Goal: Book appointment/travel/reservation

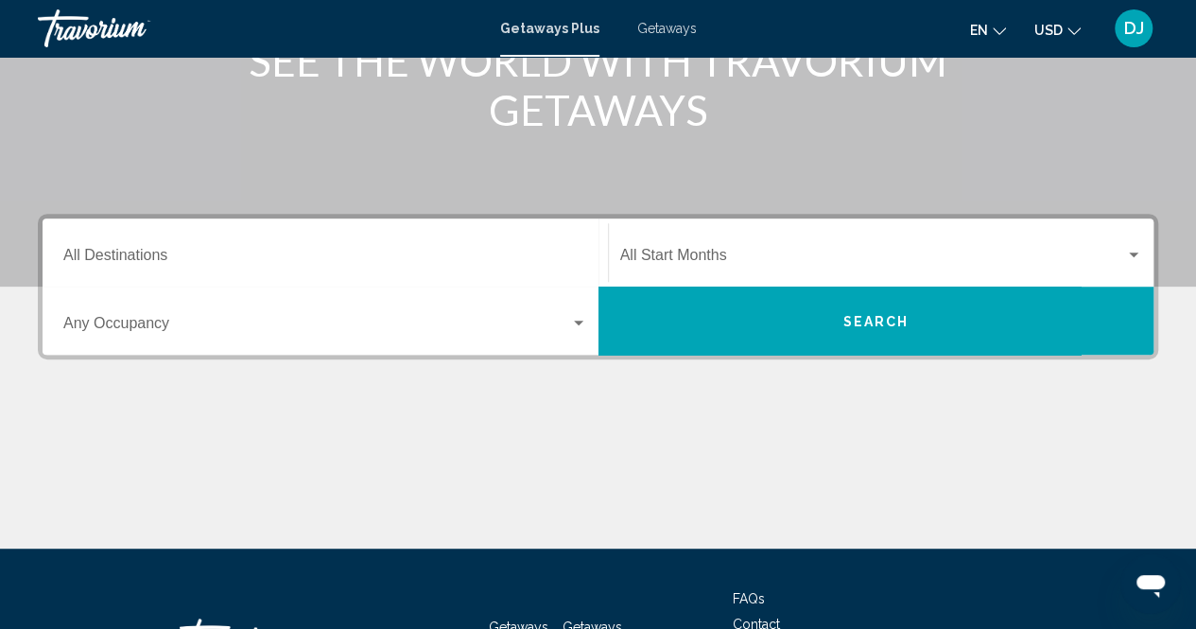
scroll to position [284, 0]
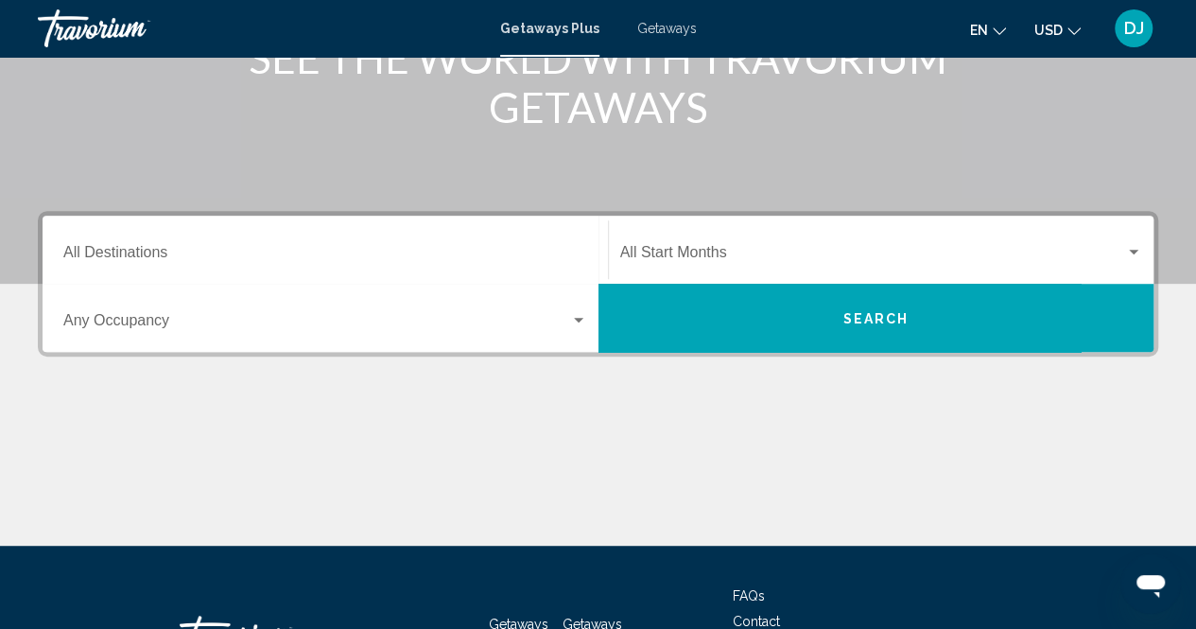
click at [166, 330] on span "Search widget" at bounding box center [316, 324] width 507 height 17
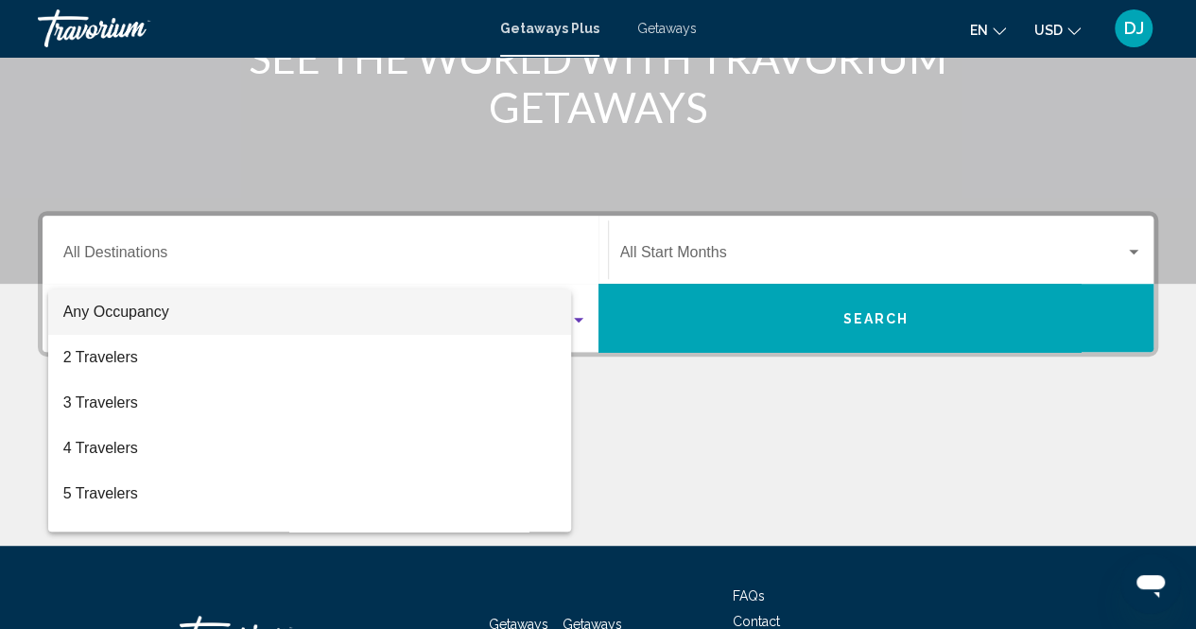
scroll to position [431, 0]
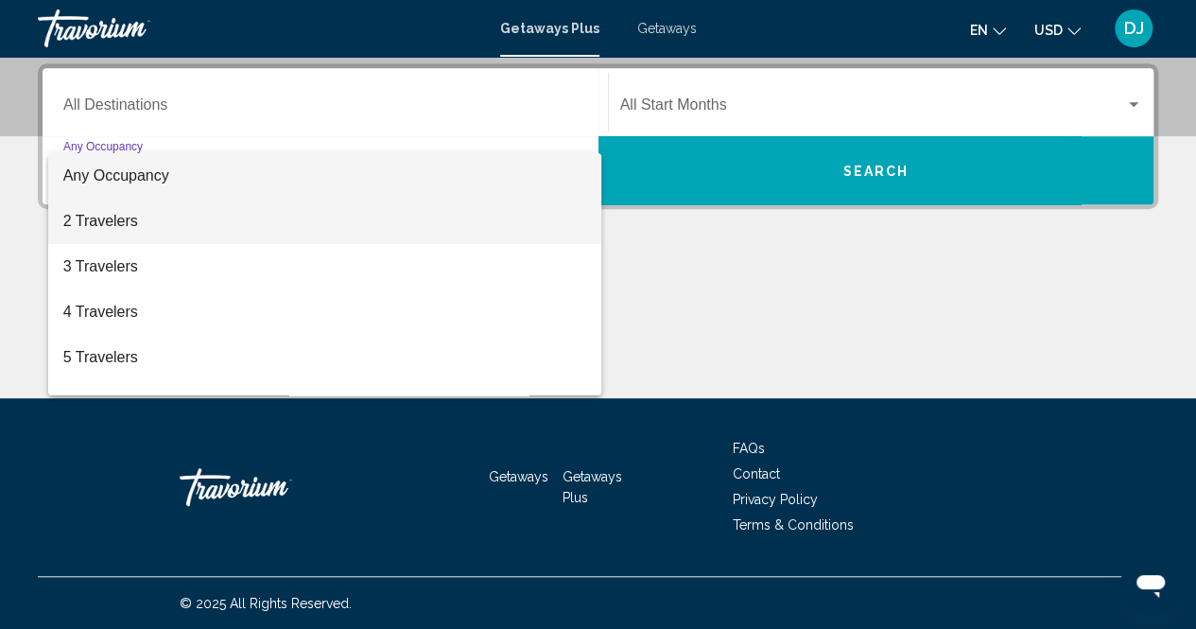
click at [196, 230] on span "2 Travelers" at bounding box center [325, 221] width 524 height 45
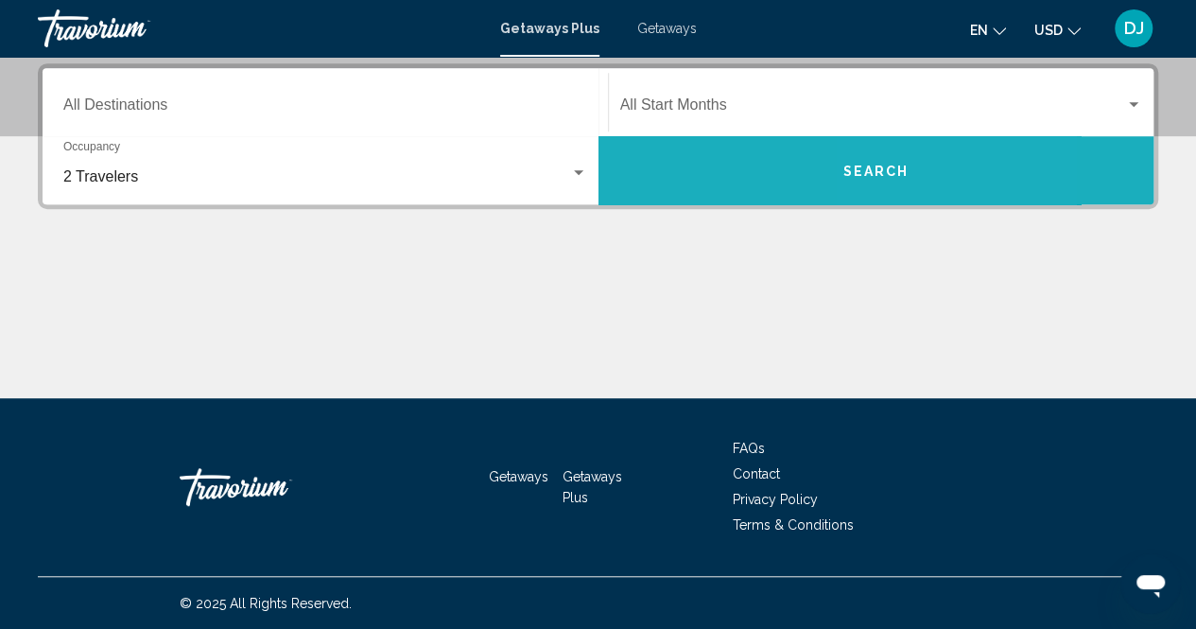
click at [900, 168] on span "Search" at bounding box center [875, 171] width 66 height 15
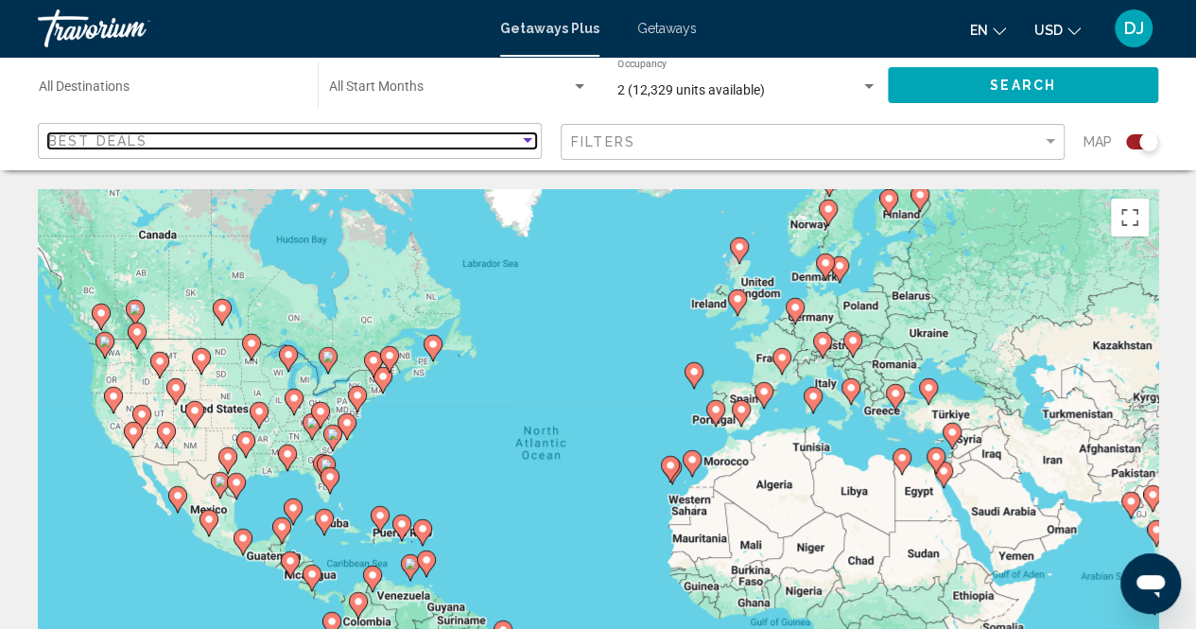
click at [529, 148] on div "Sort by" at bounding box center [527, 140] width 17 height 15
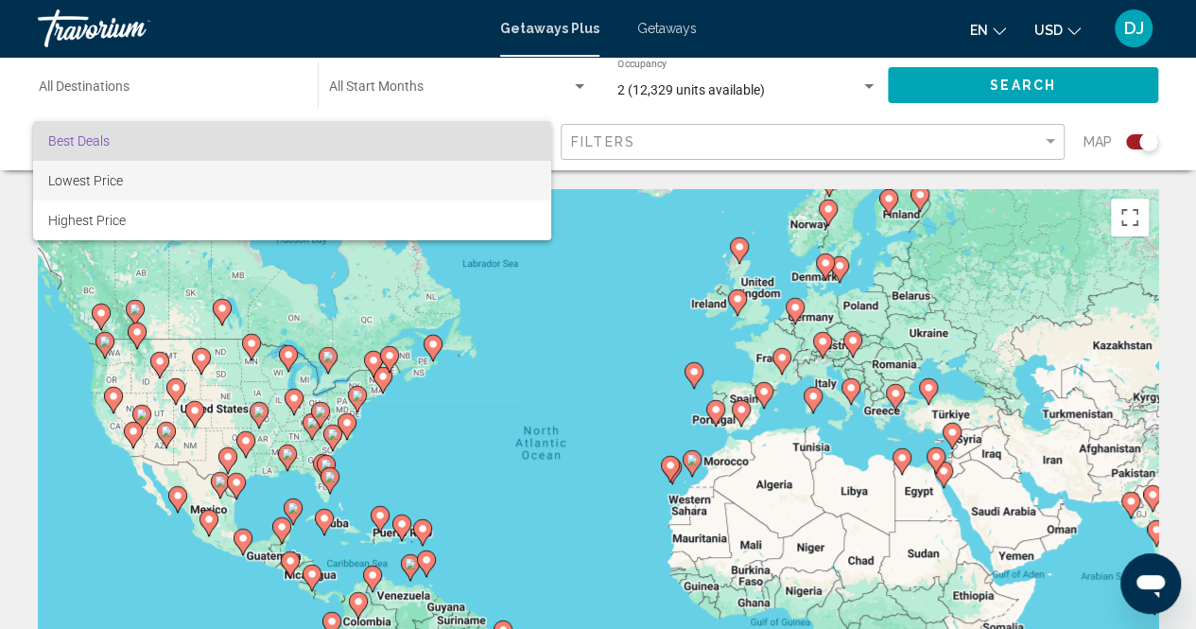
click at [516, 182] on span "Lowest Price" at bounding box center [292, 181] width 488 height 40
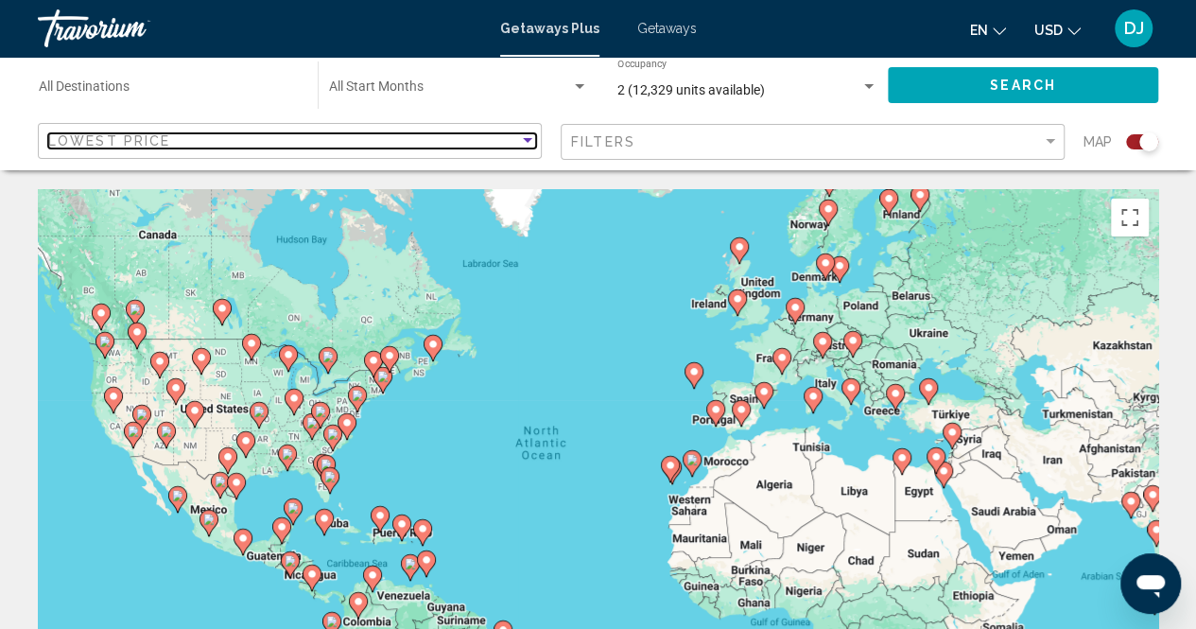
scroll to position [189, 0]
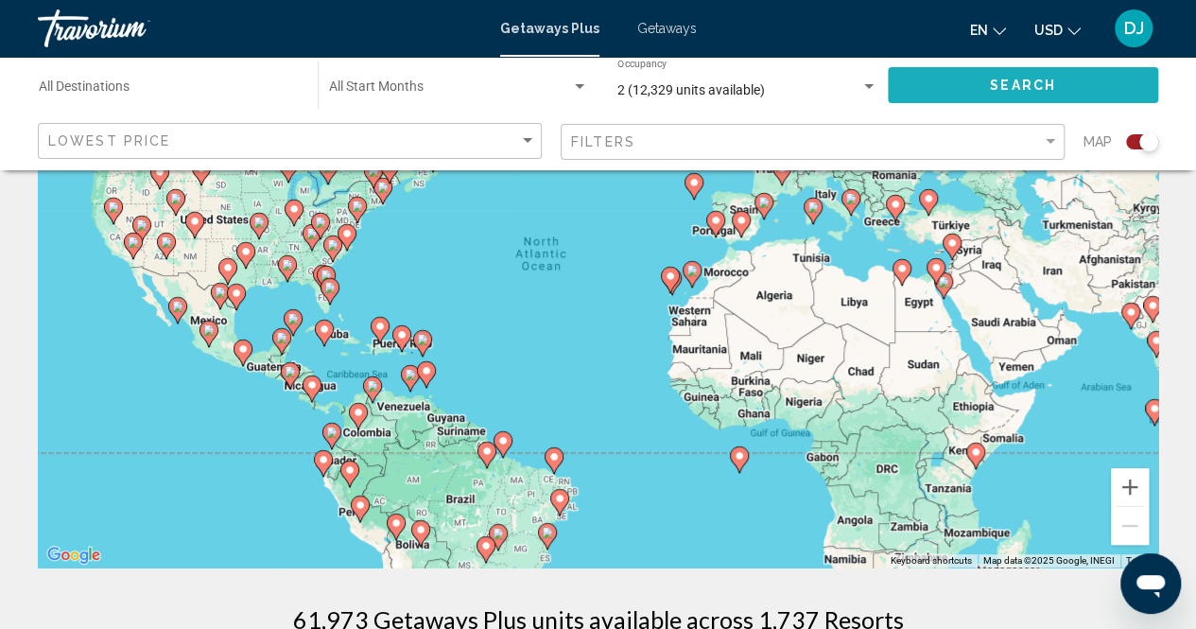
click at [1010, 84] on span "Search" at bounding box center [1023, 85] width 66 height 15
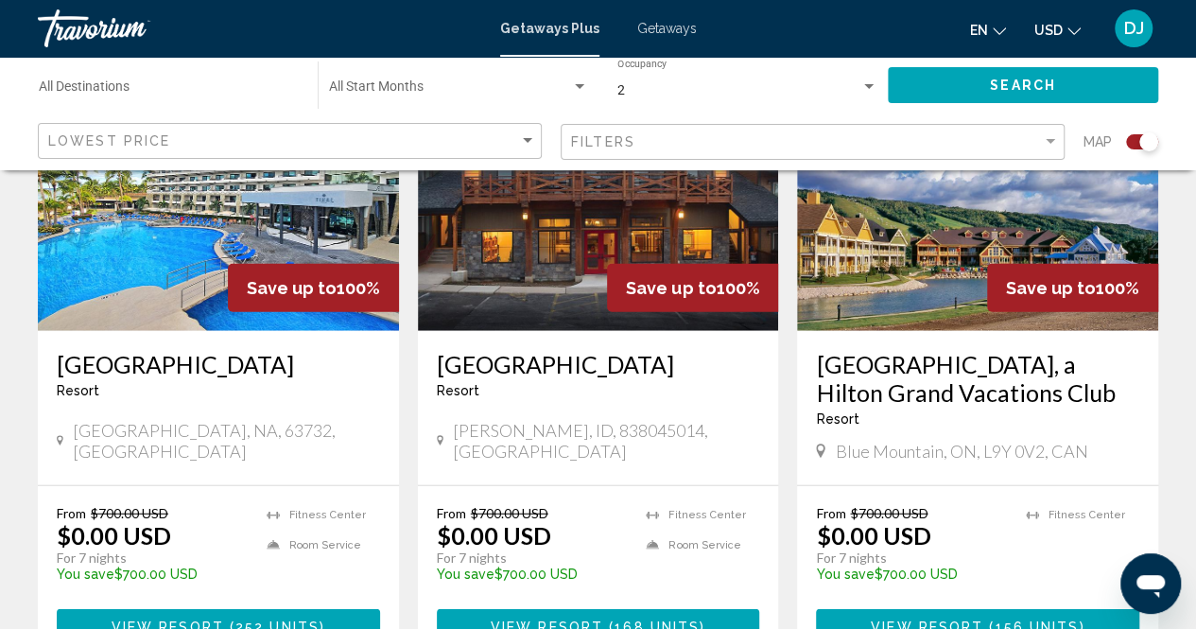
scroll to position [2175, 0]
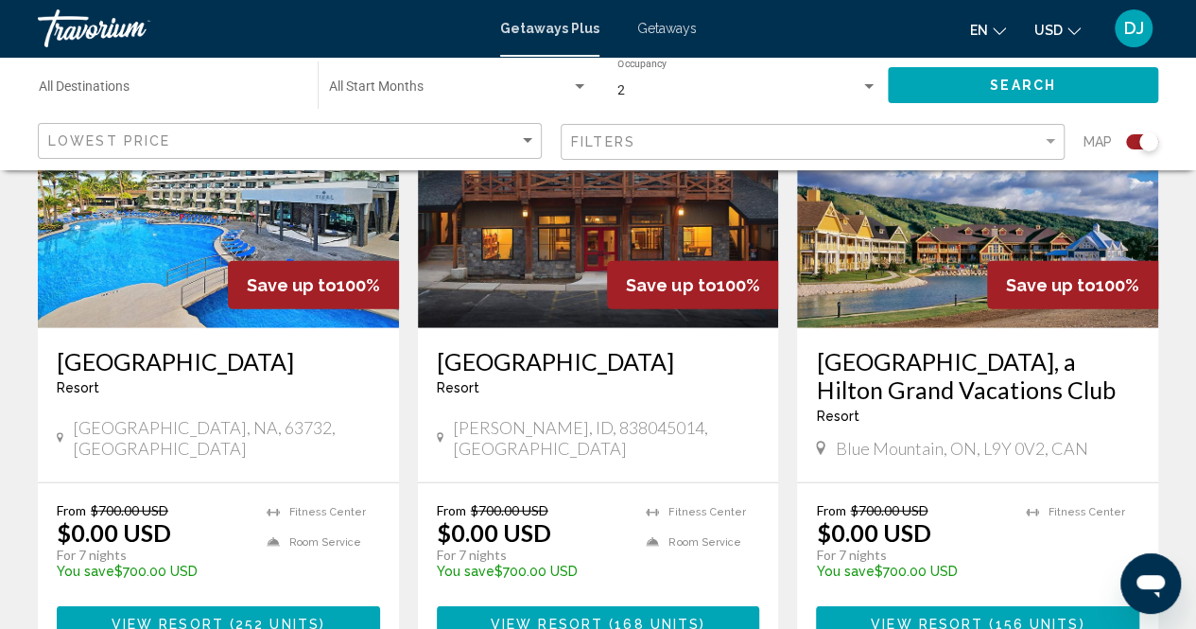
click at [178, 616] on span "View Resort" at bounding box center [168, 623] width 113 height 15
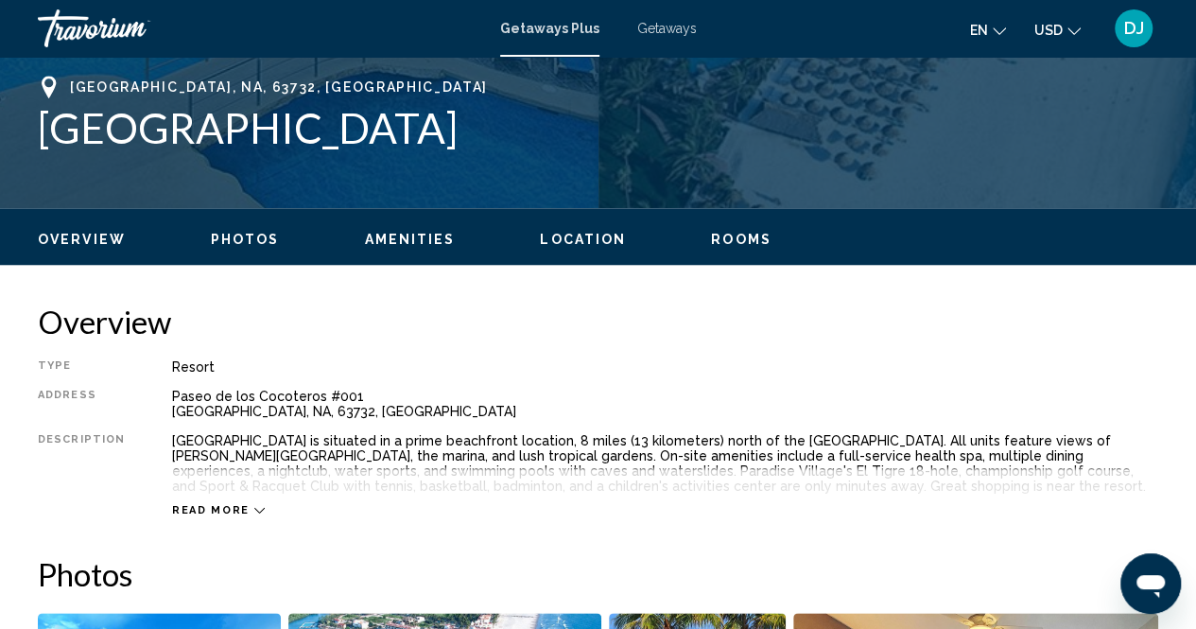
scroll to position [758, 0]
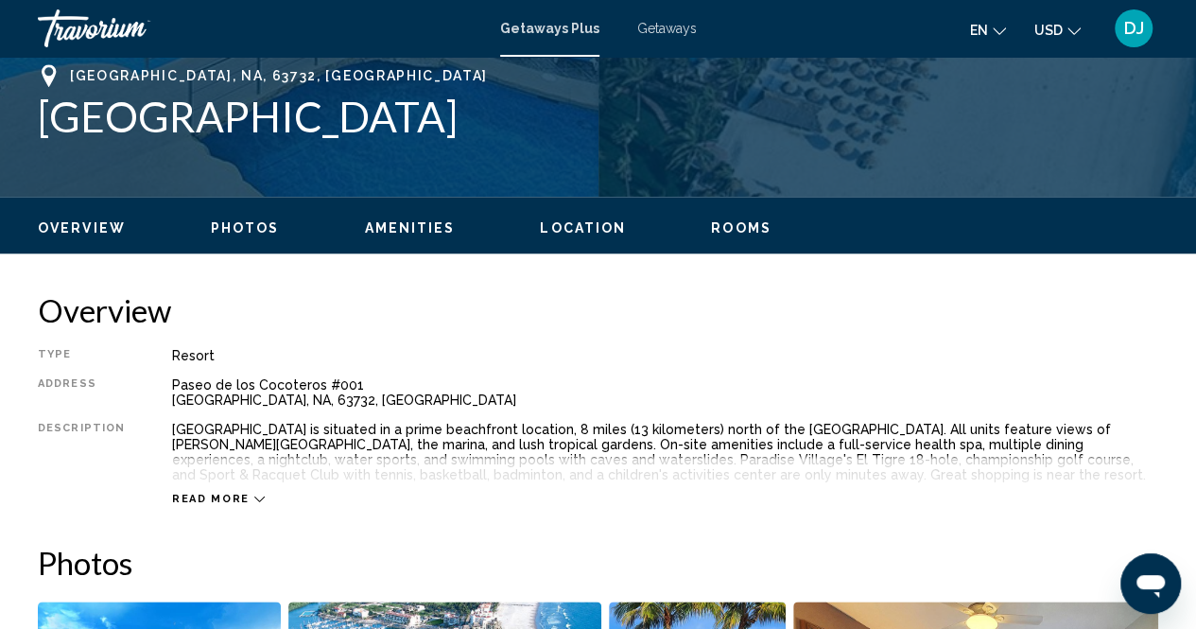
click at [254, 496] on icon "Main content" at bounding box center [259, 499] width 10 height 10
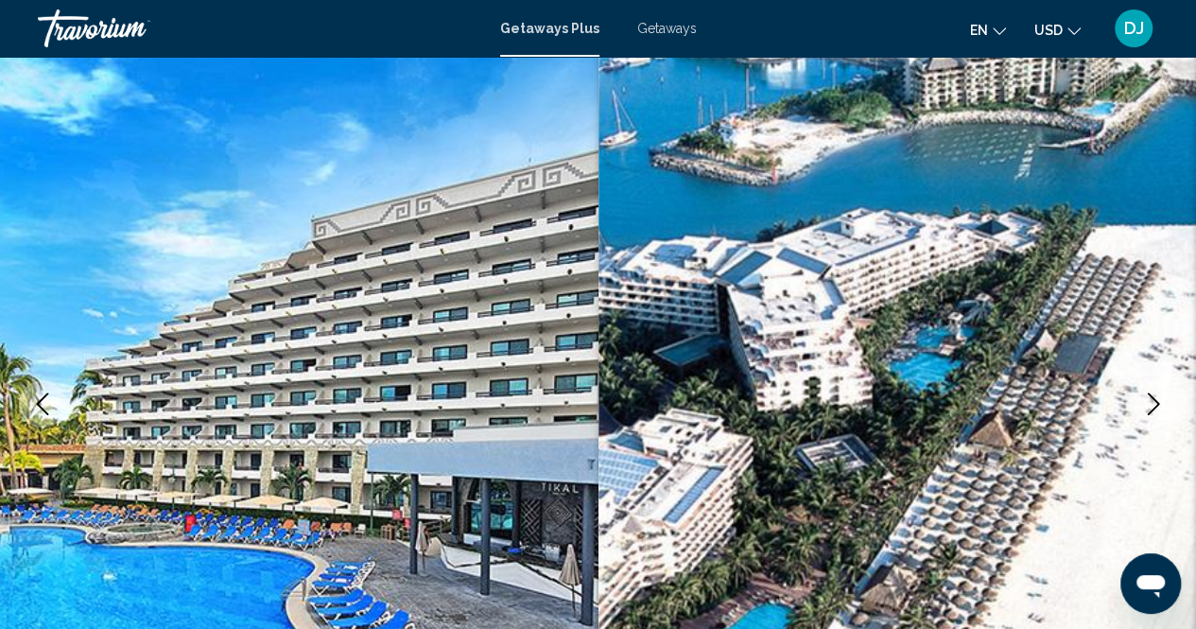
scroll to position [96, 0]
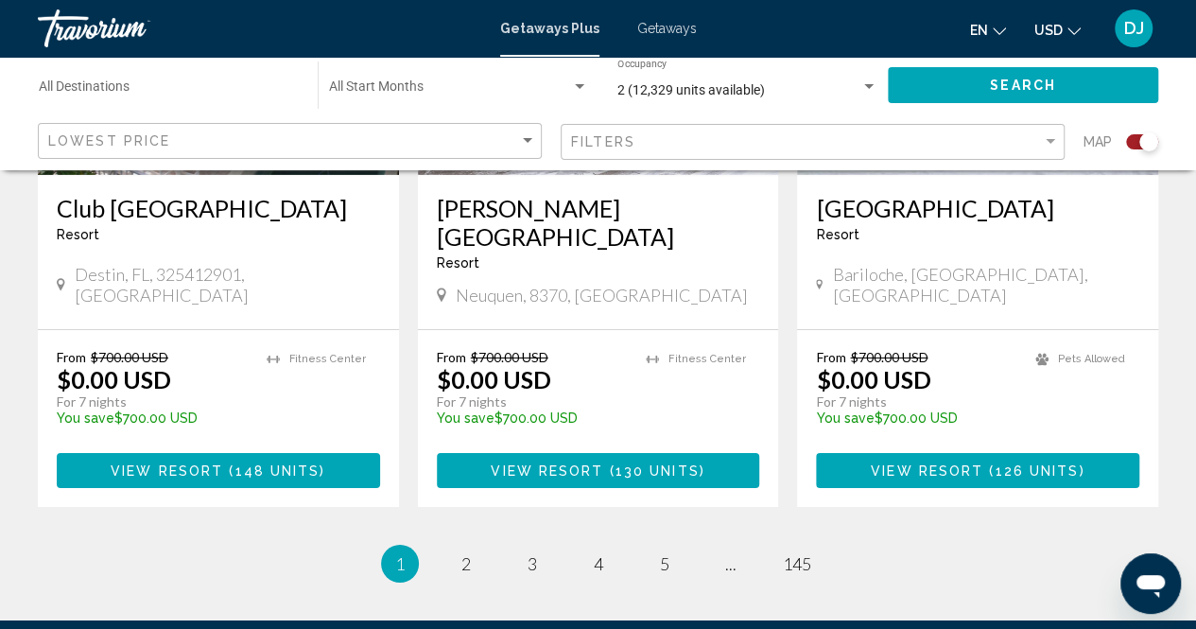
scroll to position [3026, 0]
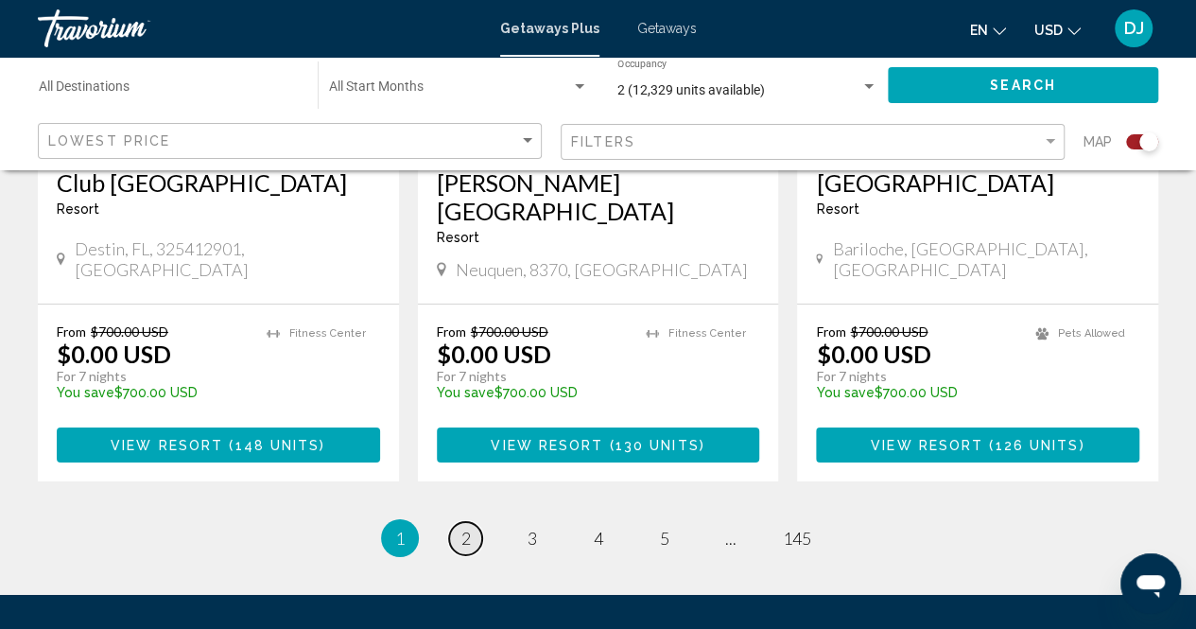
click at [468, 528] on span "2" at bounding box center [465, 538] width 9 height 21
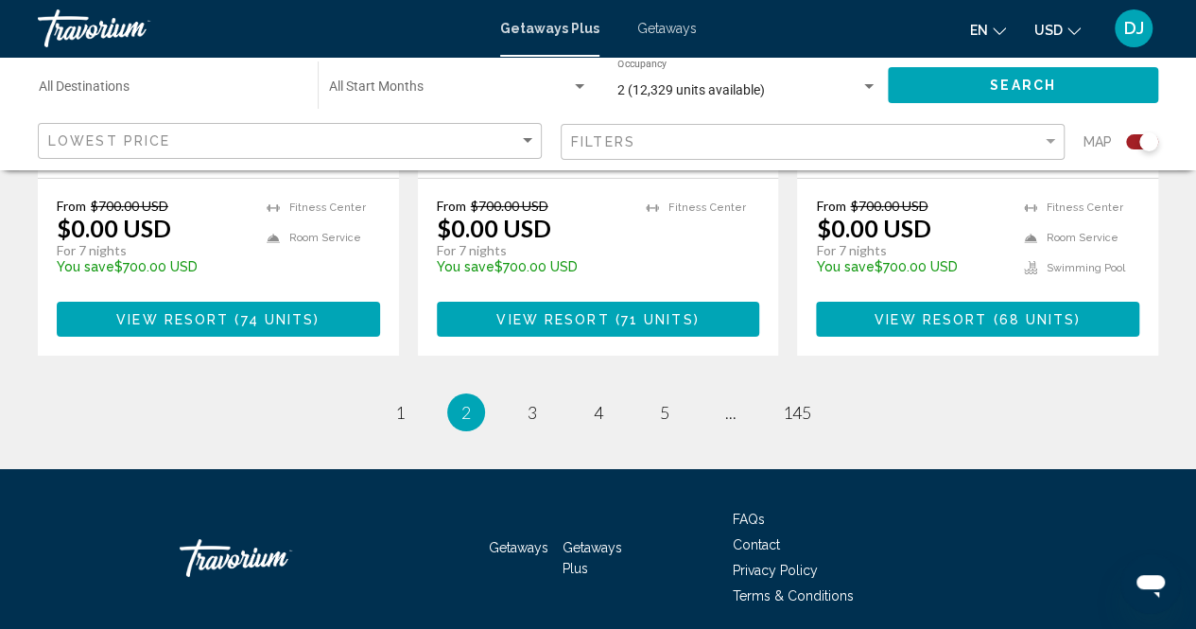
scroll to position [3207, 0]
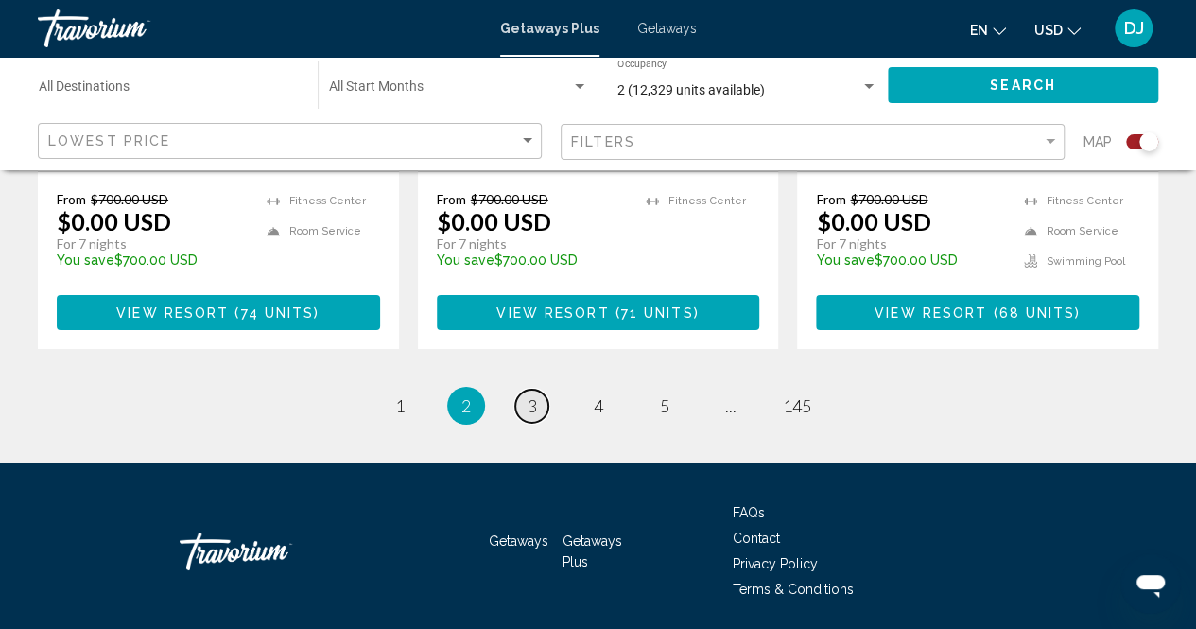
click at [539, 390] on link "page 3" at bounding box center [531, 406] width 33 height 33
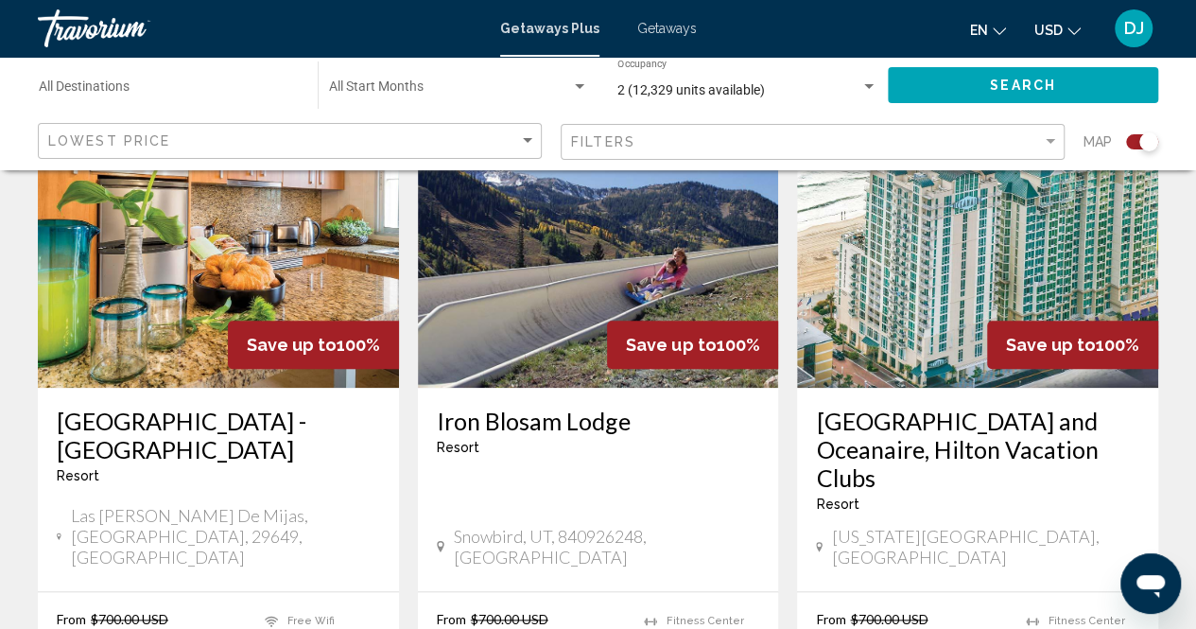
scroll to position [946, 0]
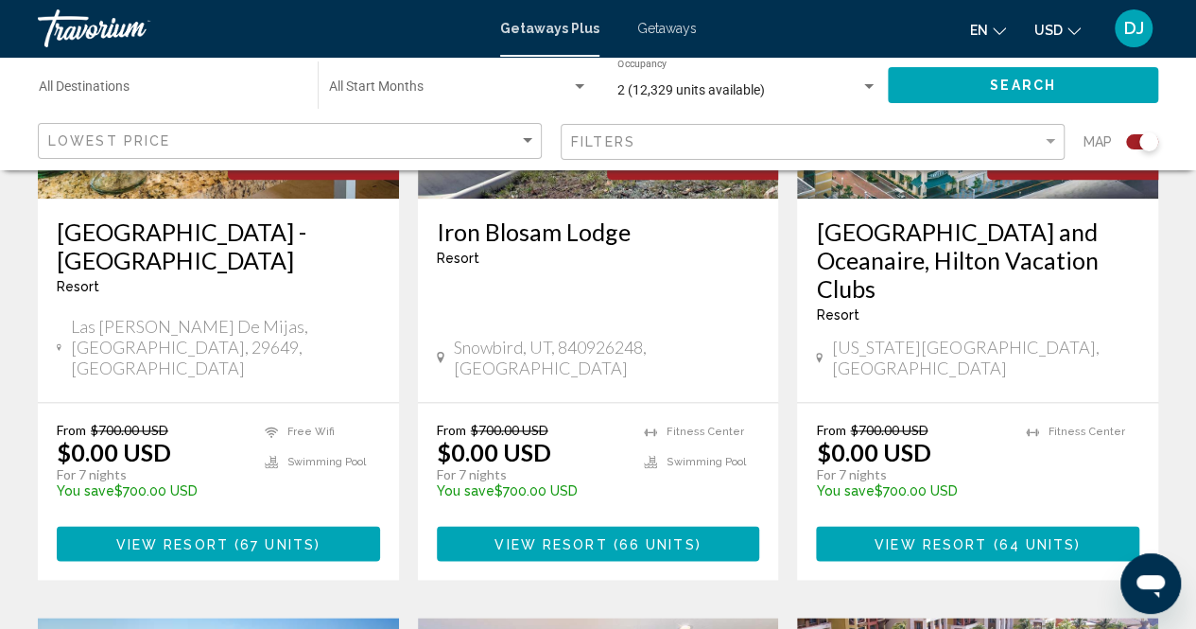
click at [1098, 281] on h3 "[GEOGRAPHIC_DATA] and Oceanaire, Hilton Vacation Clubs" at bounding box center [977, 259] width 323 height 85
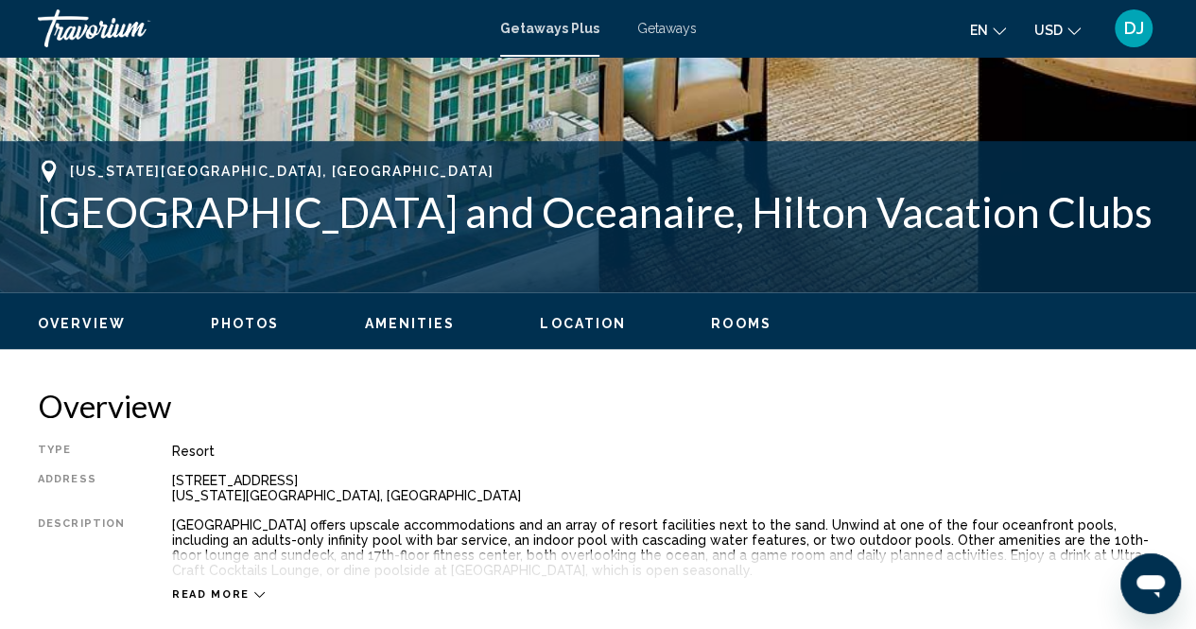
scroll to position [664, 0]
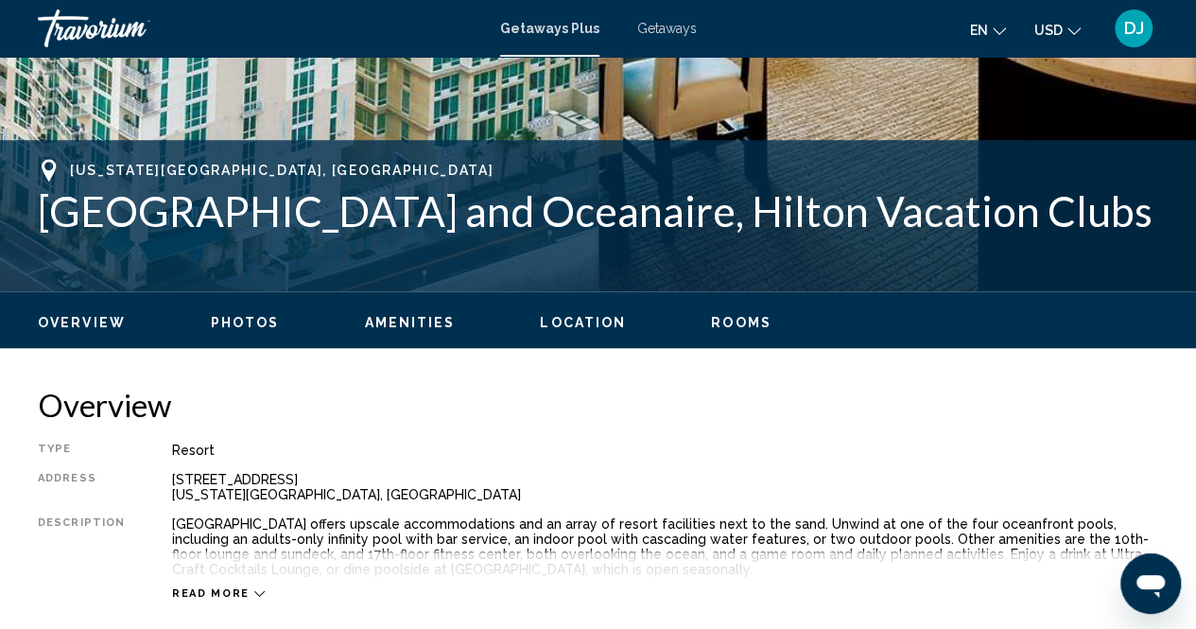
click at [254, 593] on icon "Main content" at bounding box center [259, 593] width 10 height 10
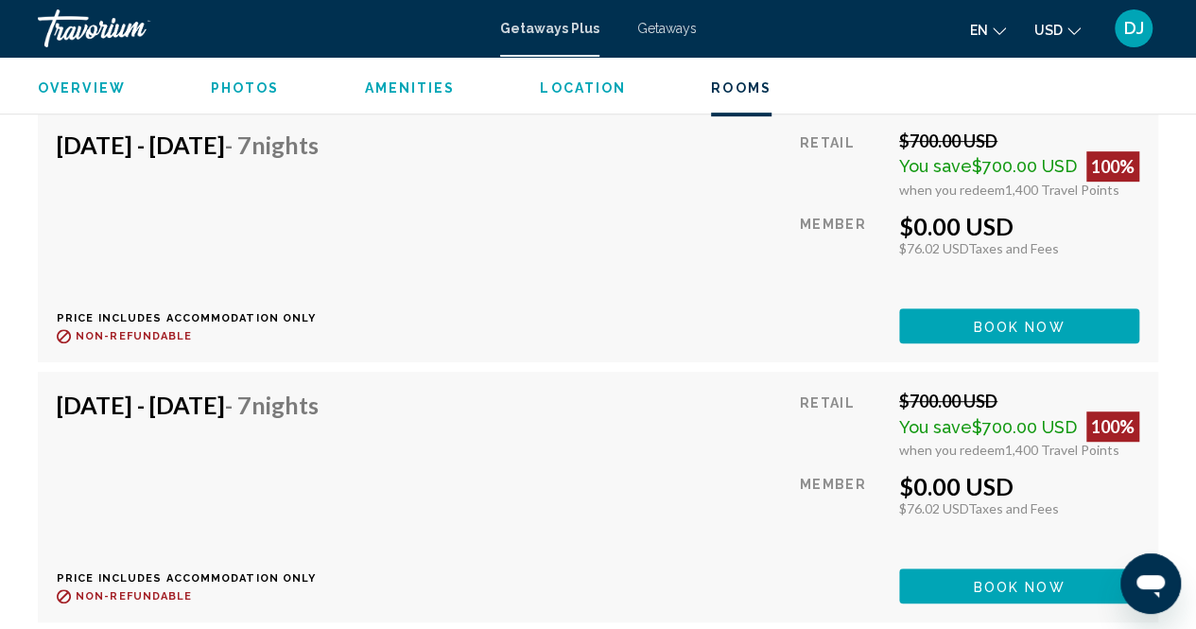
scroll to position [4257, 0]
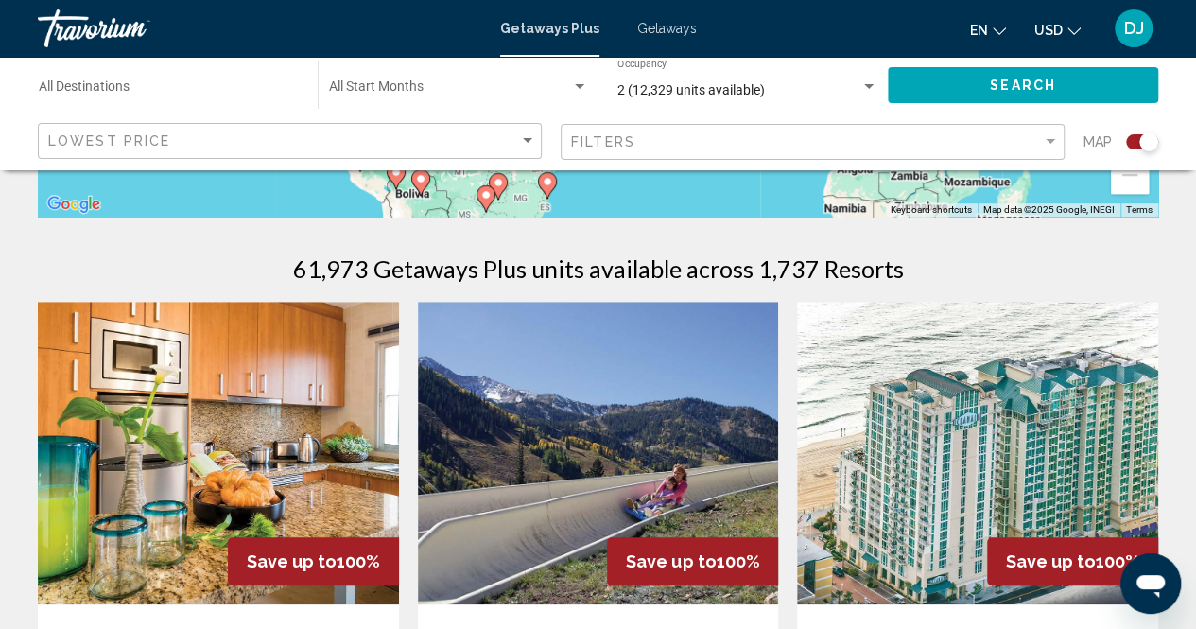
scroll to position [756, 0]
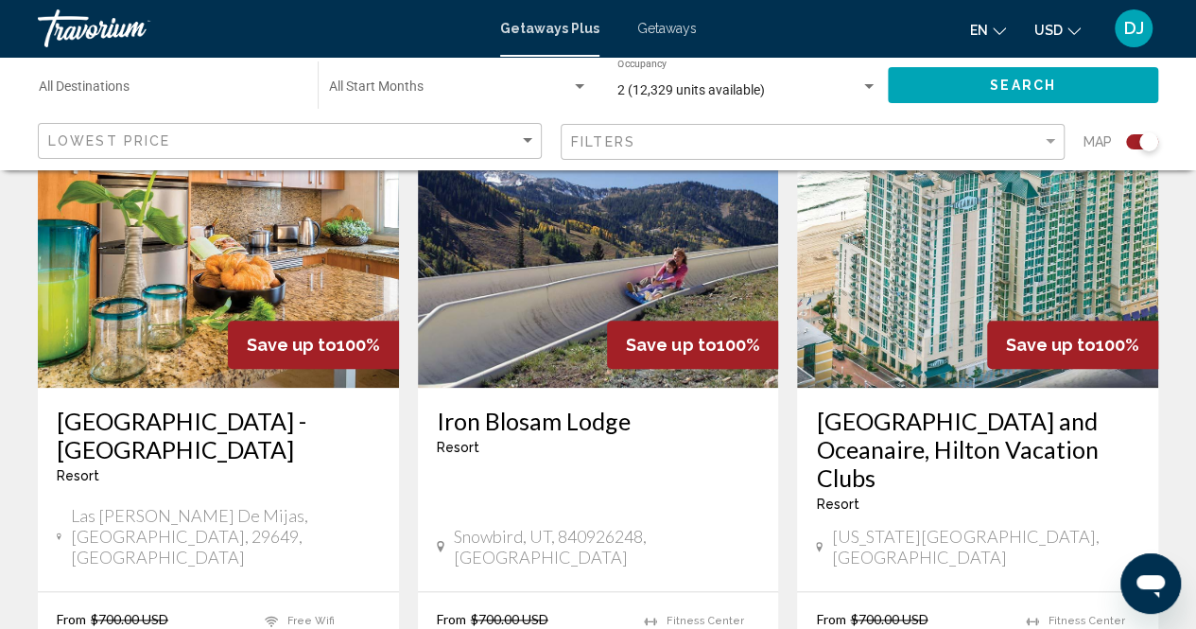
click at [210, 276] on img "Main content" at bounding box center [218, 236] width 361 height 303
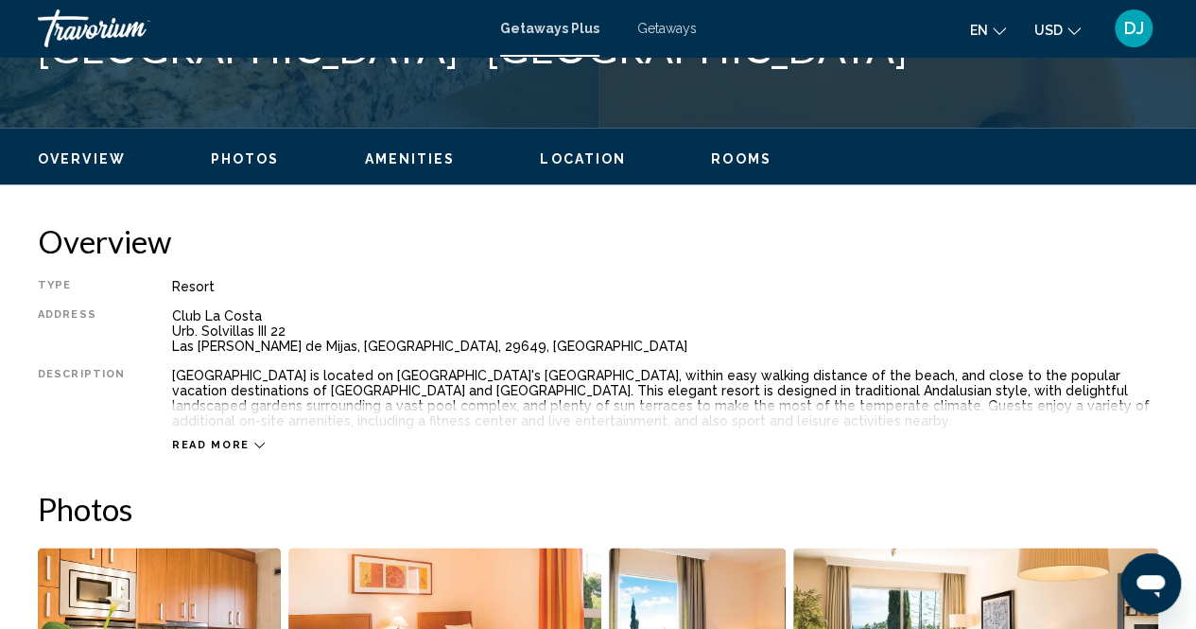
scroll to position [853, 0]
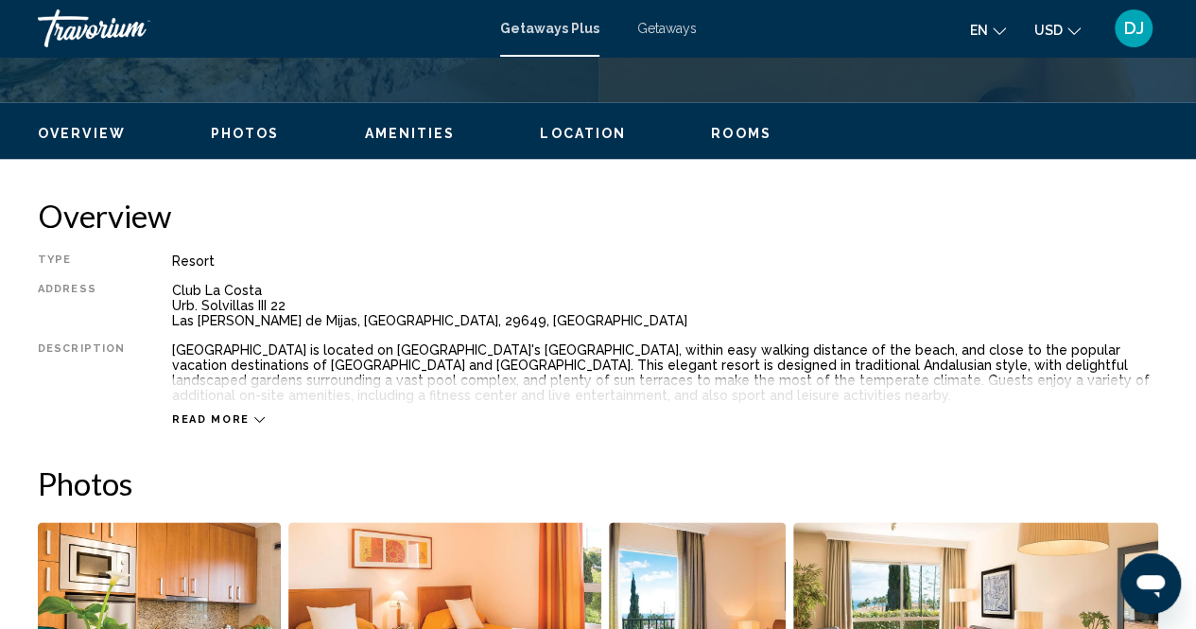
click at [208, 420] on span "Read more" at bounding box center [211, 419] width 78 height 12
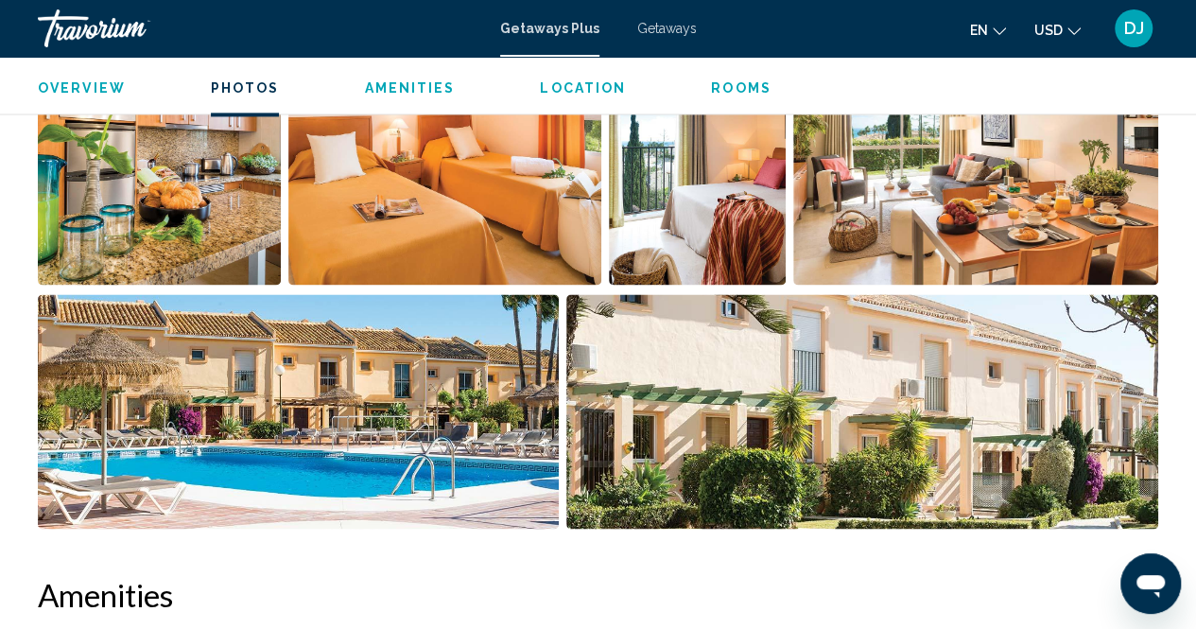
scroll to position [1704, 0]
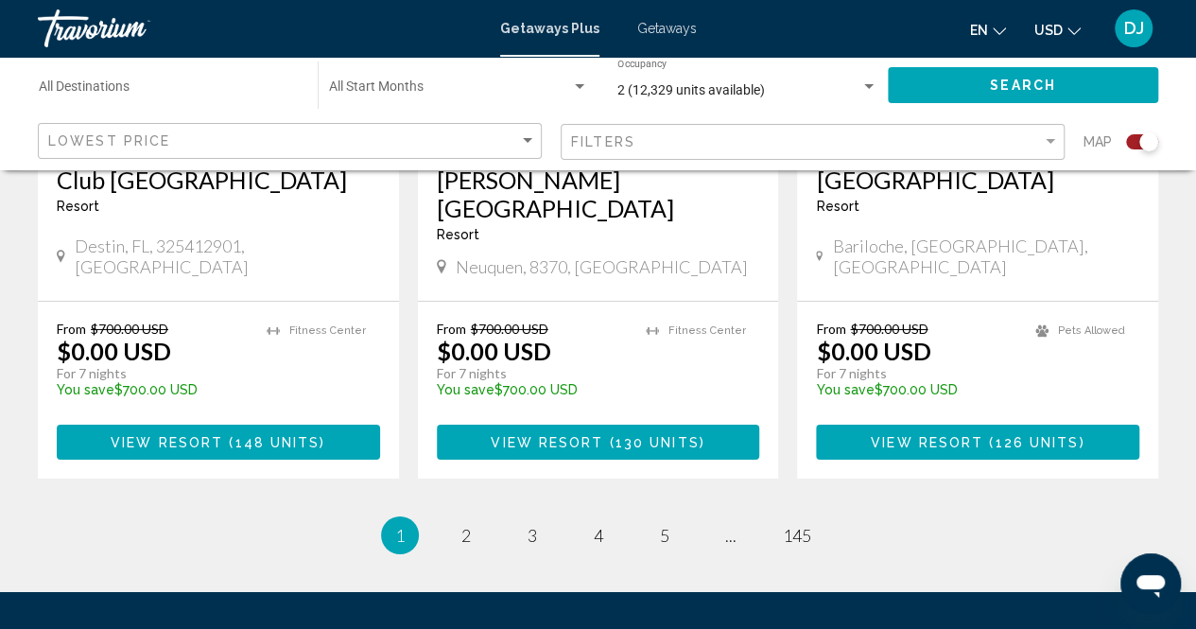
scroll to position [3150, 0]
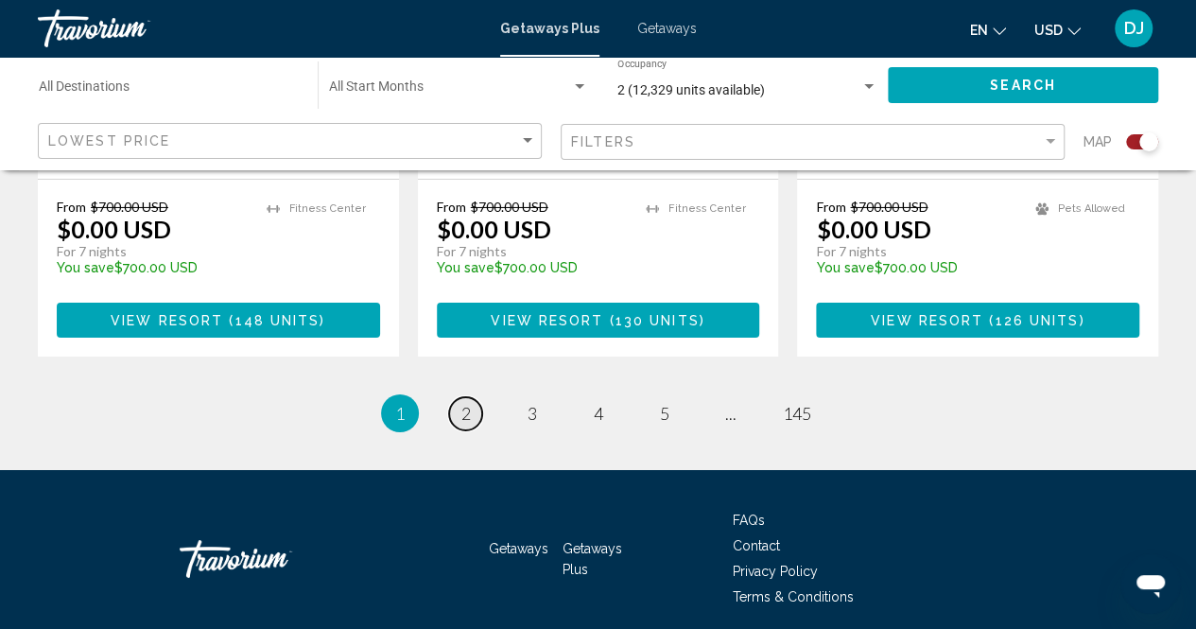
click at [459, 397] on link "page 2" at bounding box center [465, 413] width 33 height 33
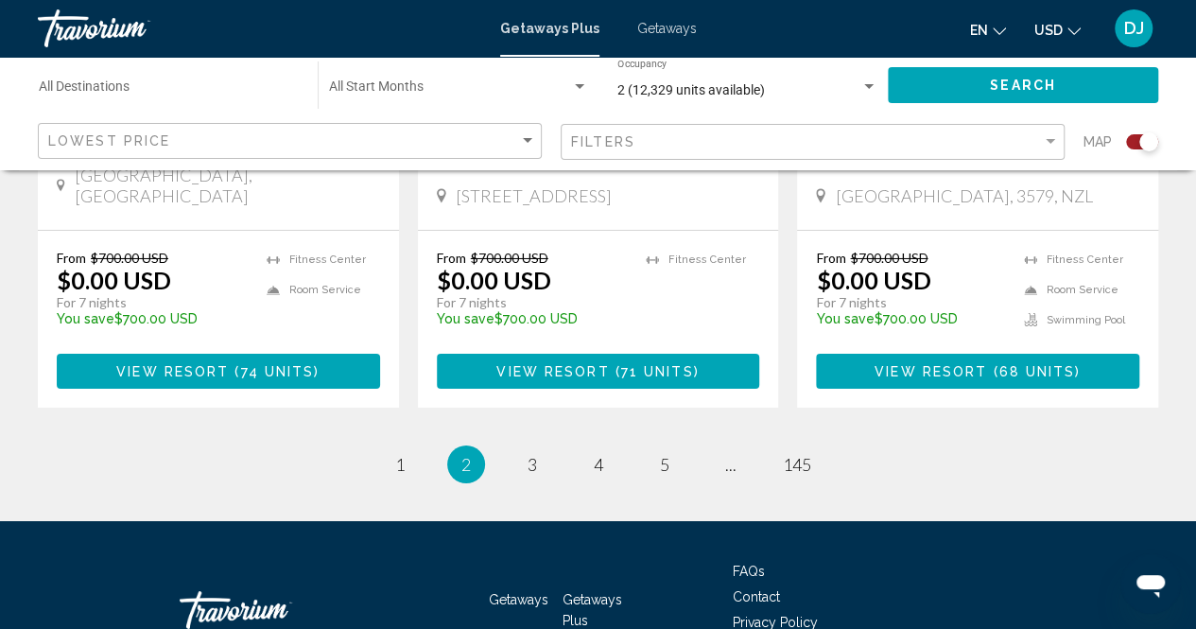
scroll to position [3207, 0]
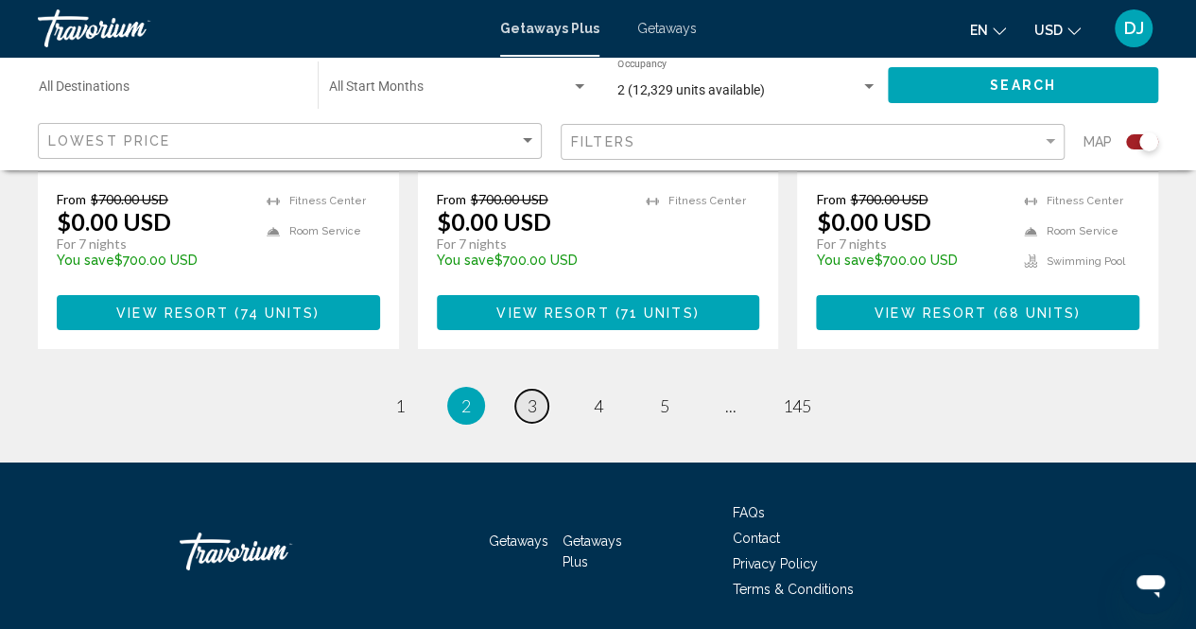
click at [532, 395] on span "3" at bounding box center [532, 405] width 9 height 21
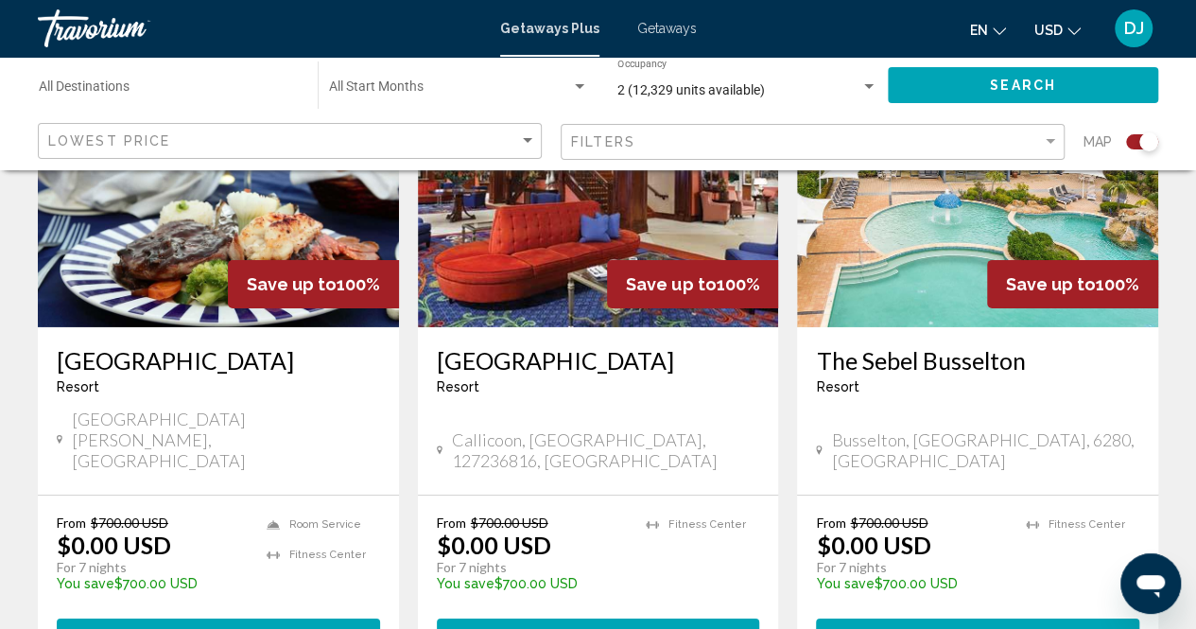
scroll to position [3120, 0]
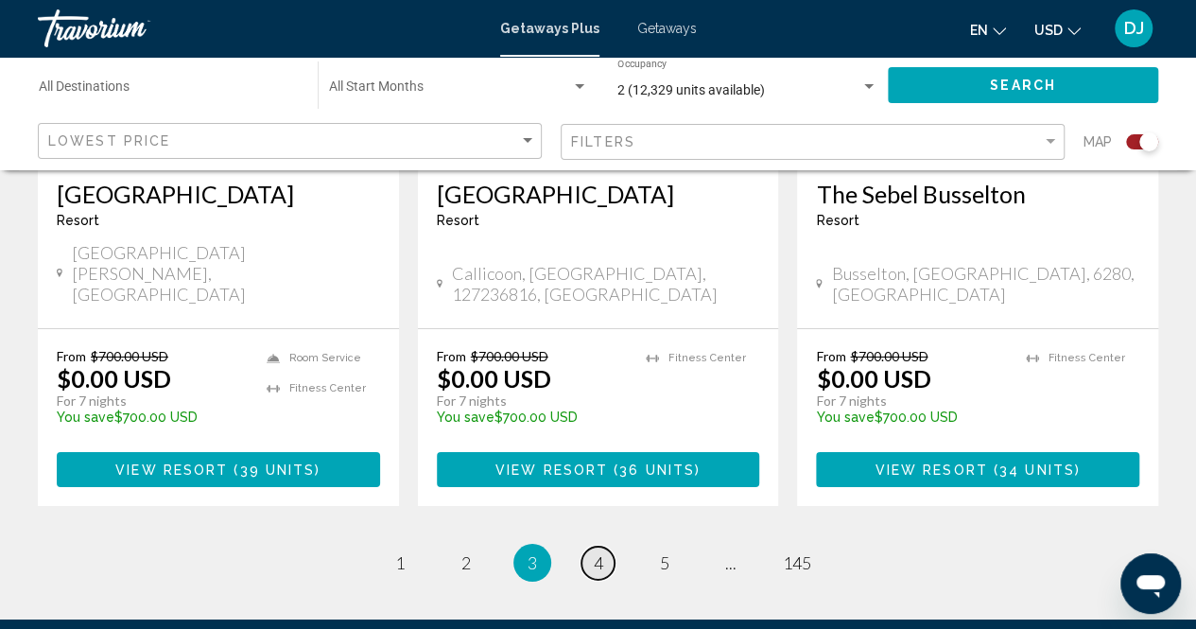
click at [607, 547] on link "page 4" at bounding box center [597, 563] width 33 height 33
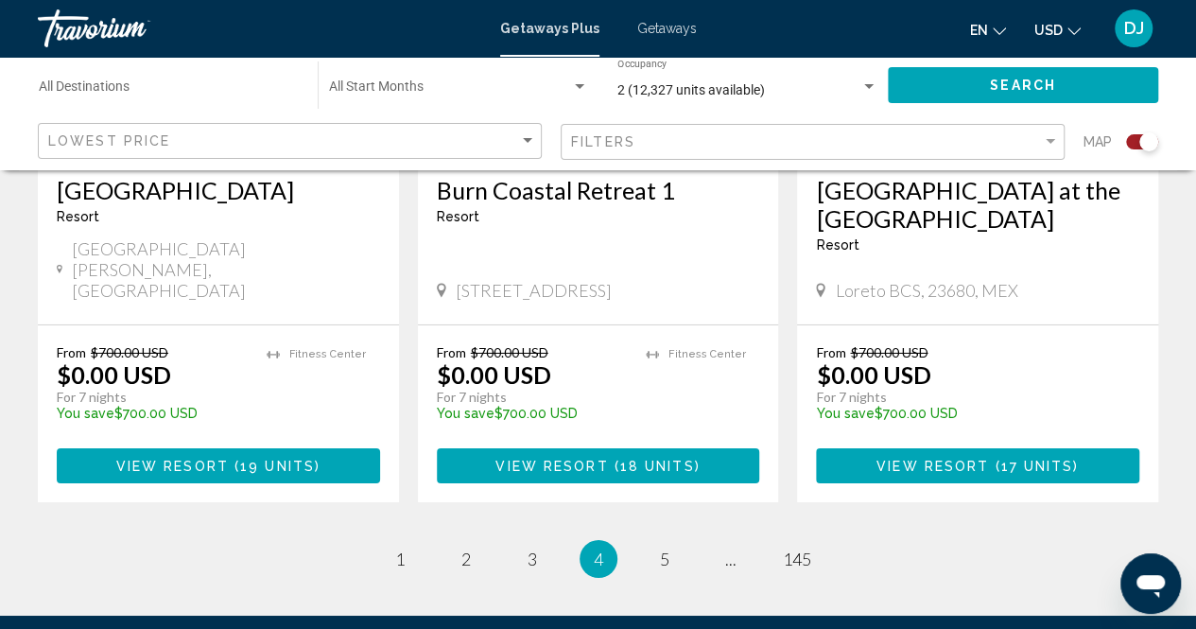
scroll to position [3179, 0]
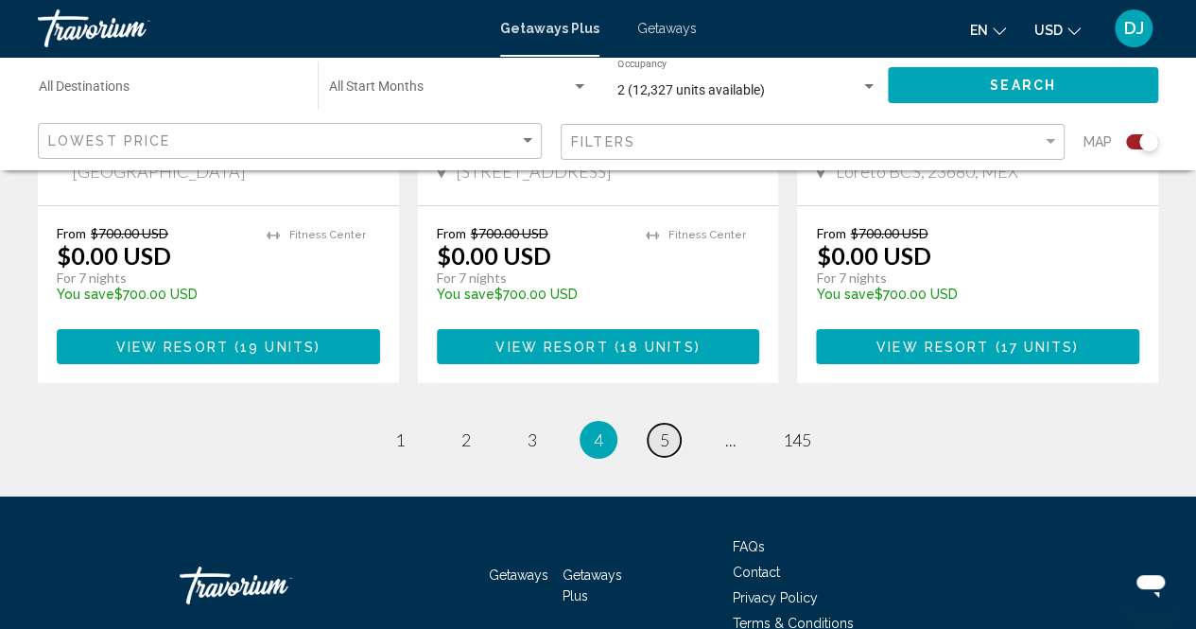
click at [660, 429] on span "5" at bounding box center [664, 439] width 9 height 21
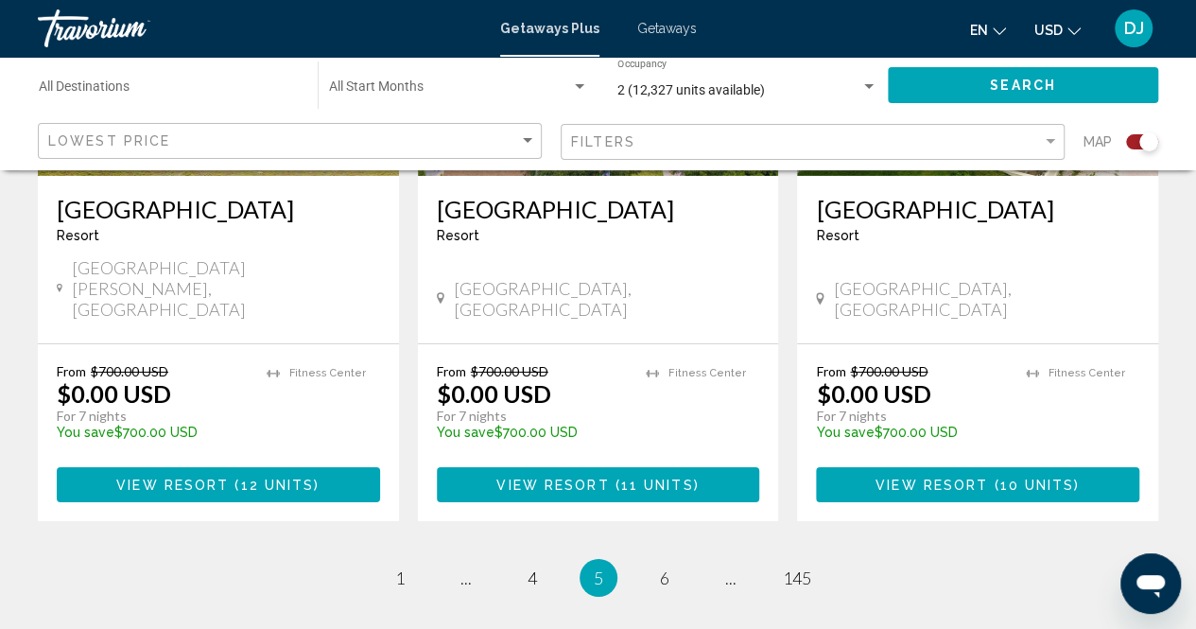
scroll to position [3122, 0]
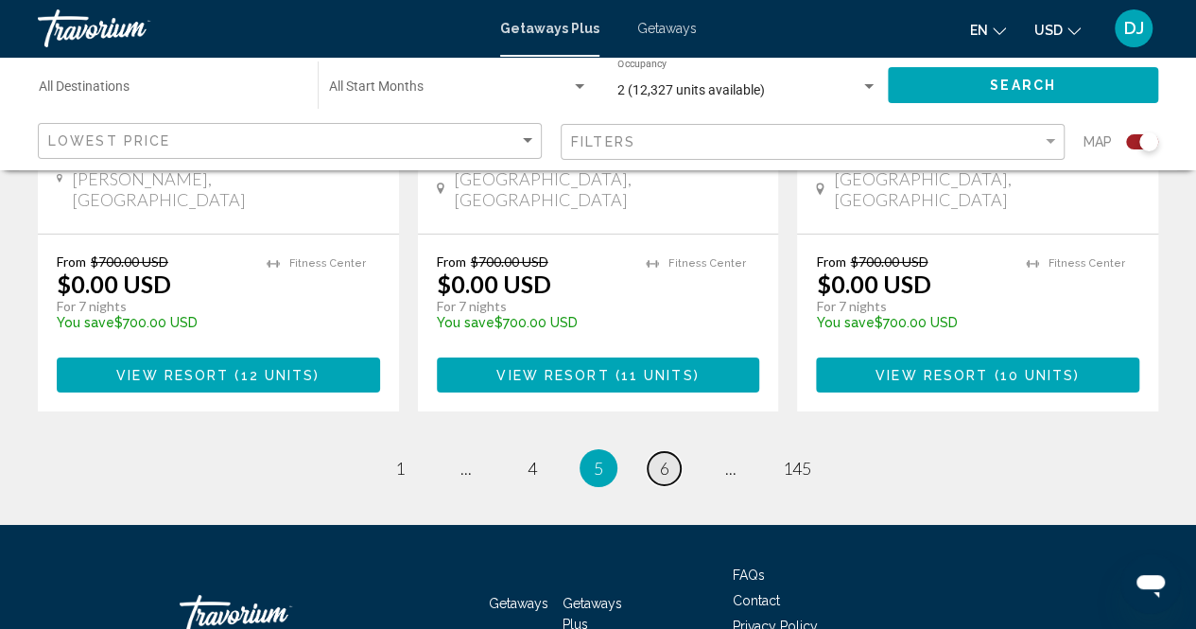
click at [659, 452] on link "page 6" at bounding box center [664, 468] width 33 height 33
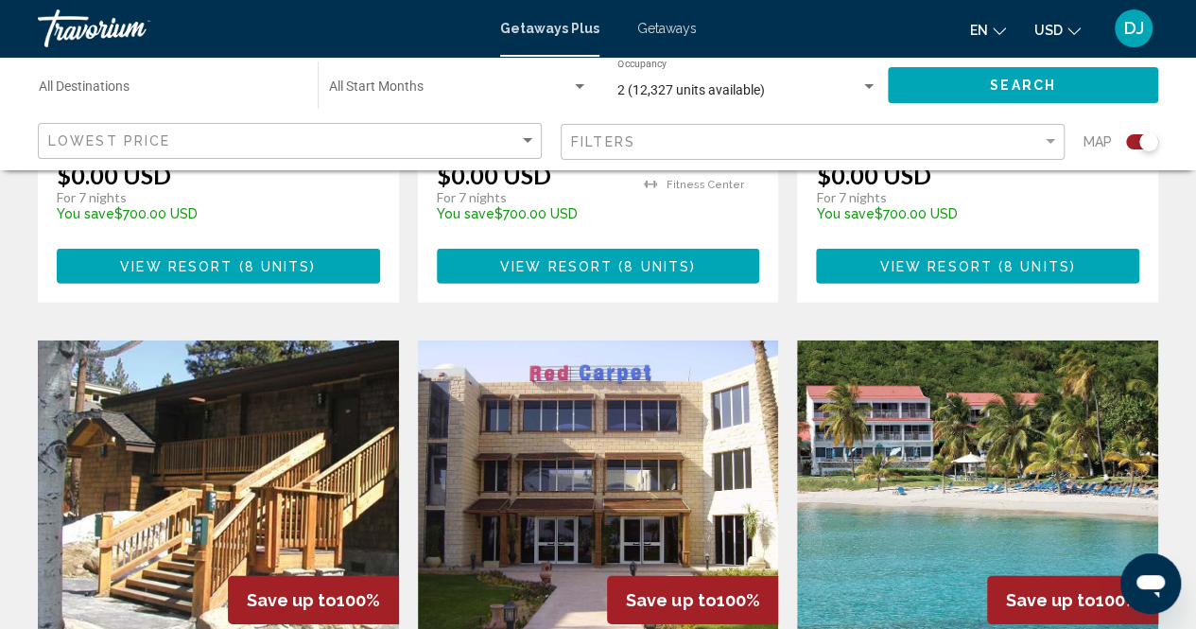
scroll to position [3026, 0]
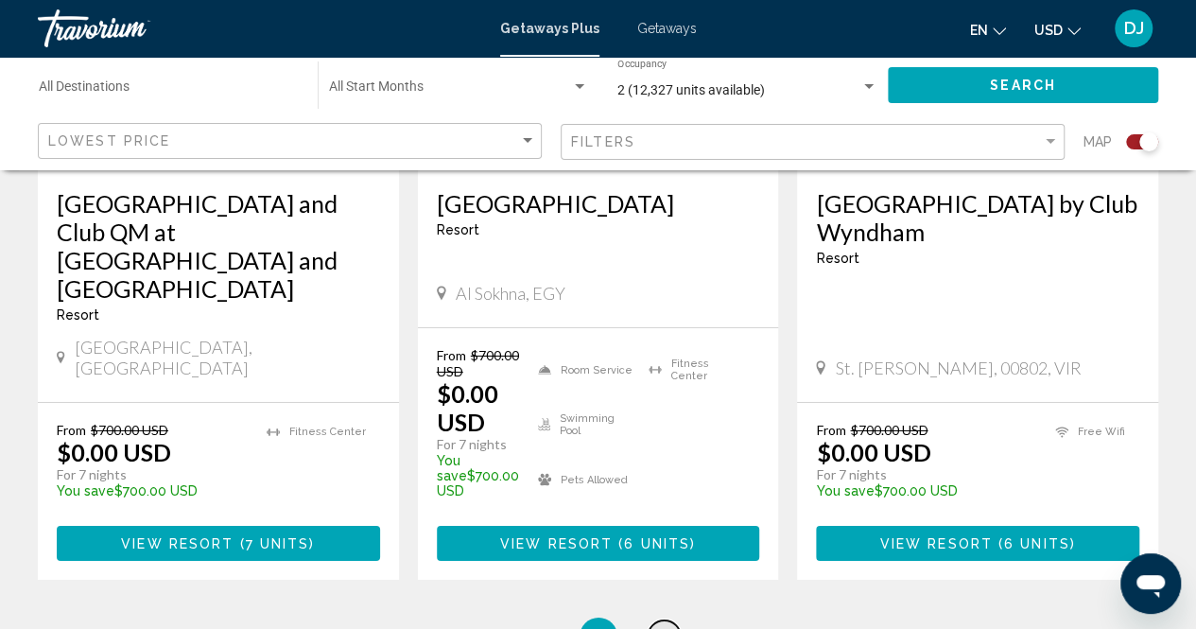
click at [668, 626] on span "7" at bounding box center [664, 636] width 9 height 21
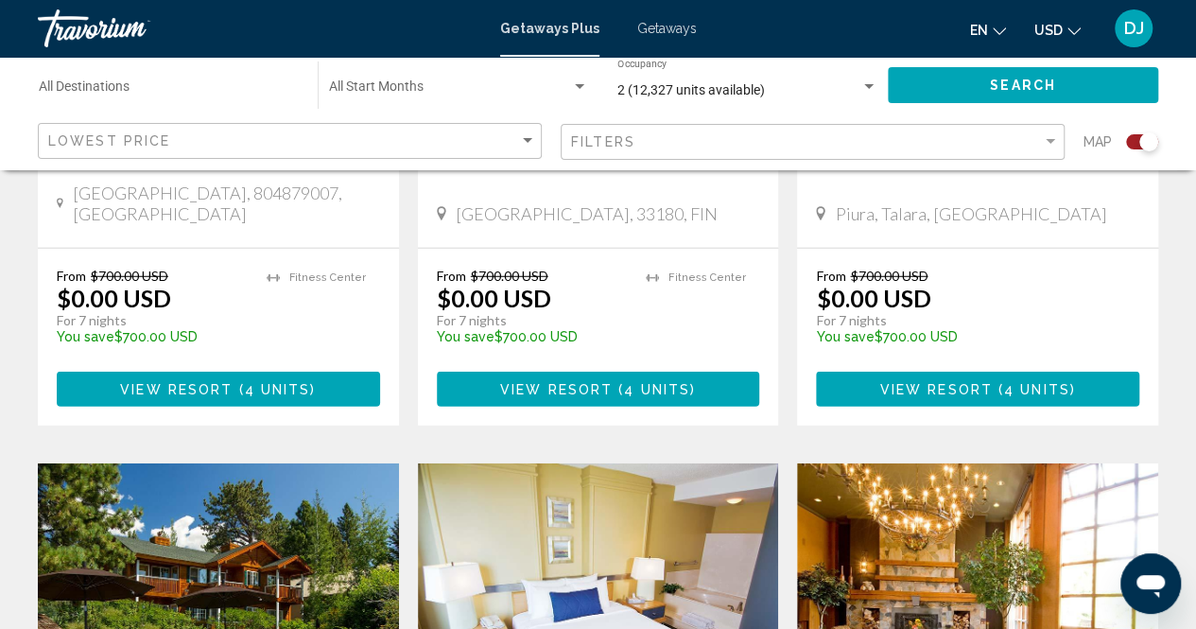
scroll to position [2931, 0]
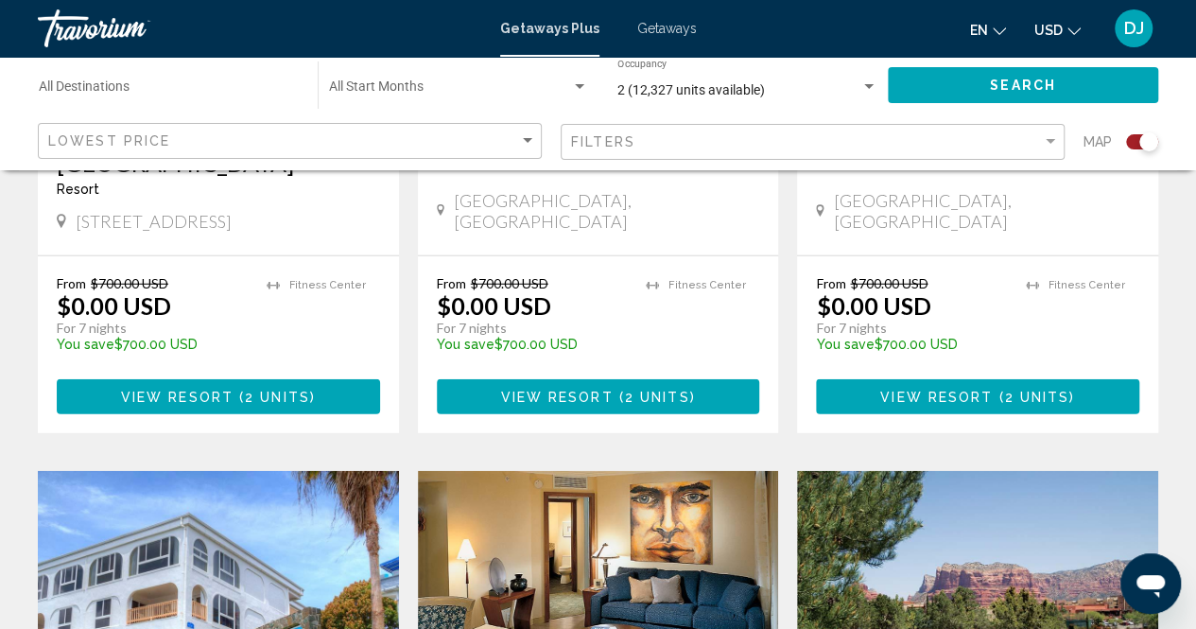
scroll to position [2382, 0]
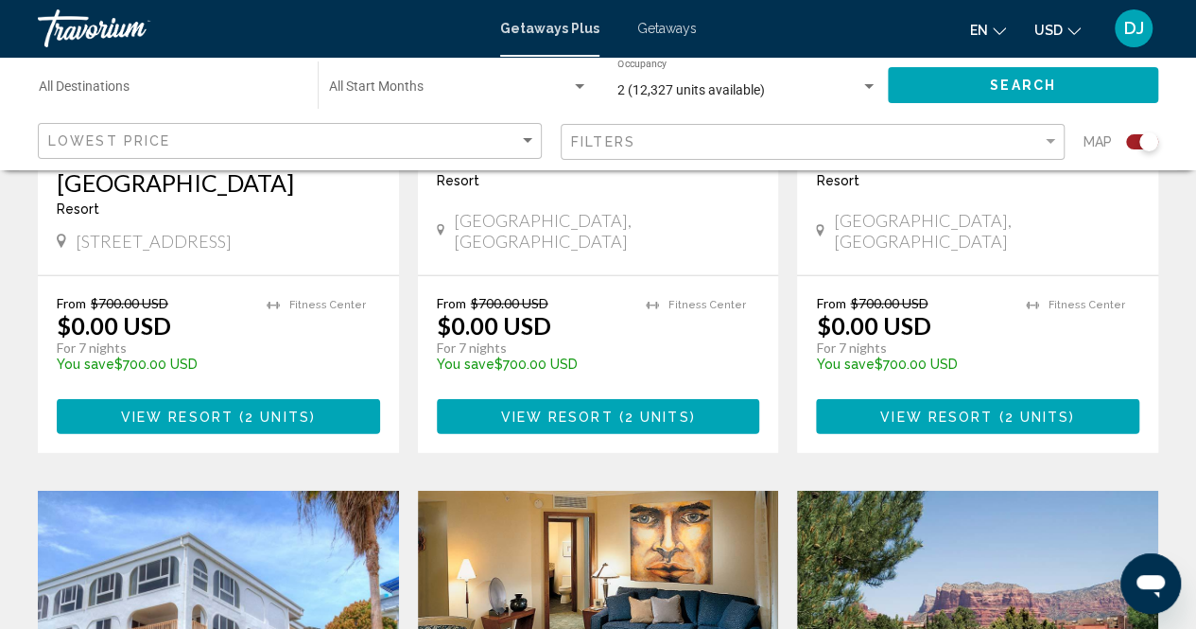
click at [97, 27] on div "Travorium" at bounding box center [132, 28] width 189 height 38
